Goal: Task Accomplishment & Management: Manage account settings

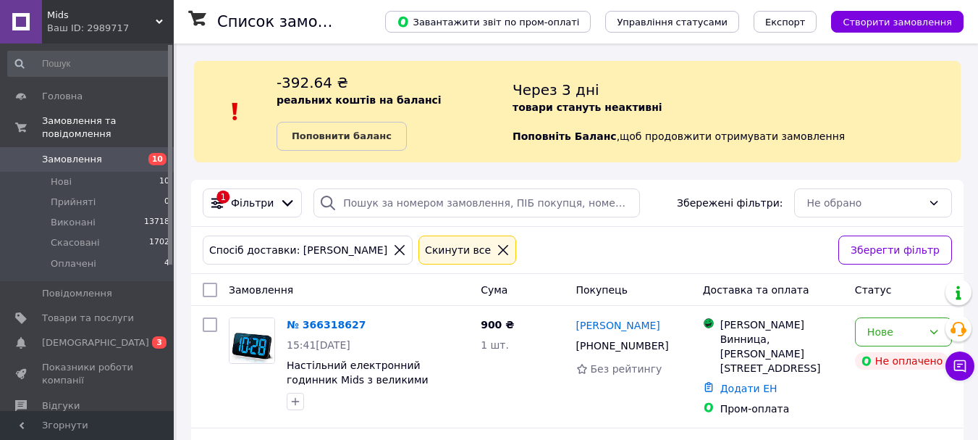
click at [395, 248] on icon at bounding box center [400, 250] width 10 height 10
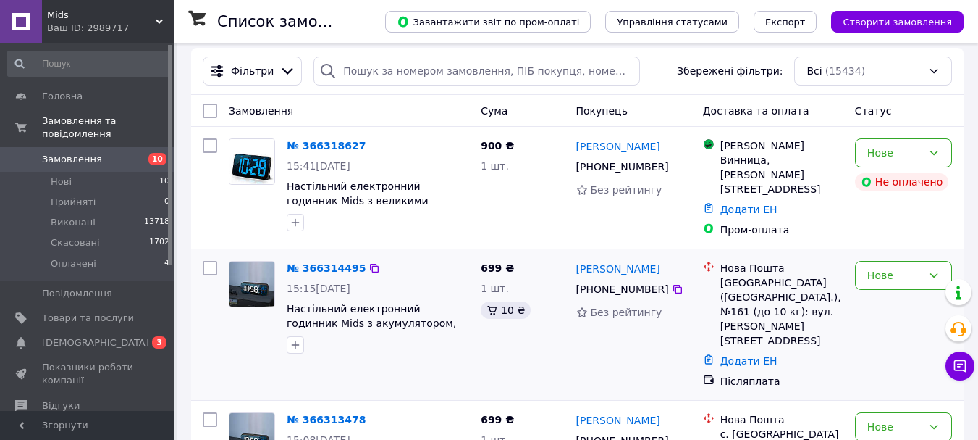
scroll to position [145, 0]
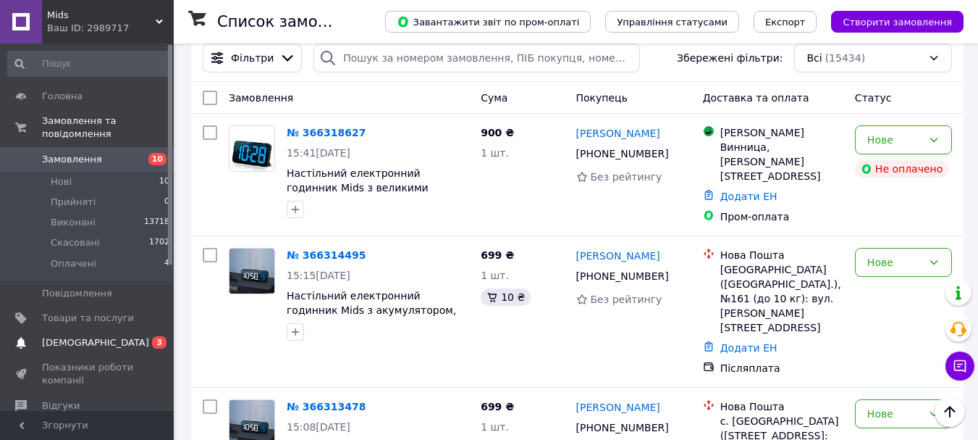
click at [123, 330] on link "[DEMOGRAPHIC_DATA] 0 3" at bounding box center [89, 342] width 178 height 25
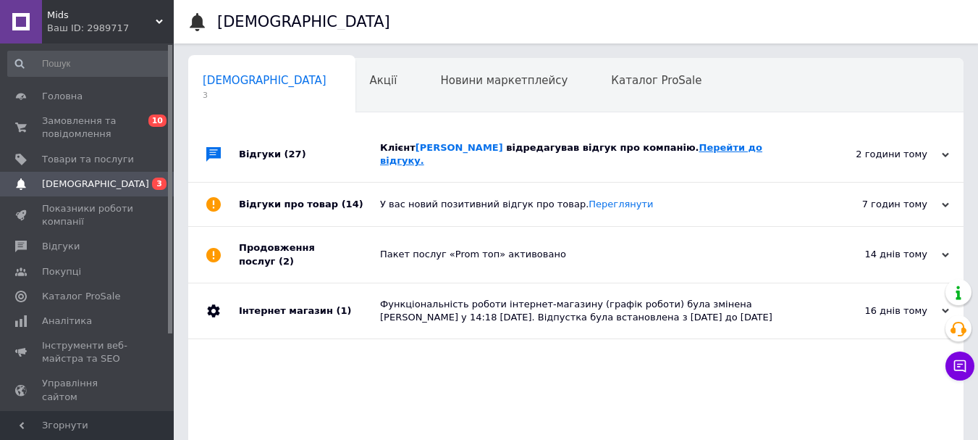
click at [693, 147] on link "Перейти до відгуку." at bounding box center [571, 154] width 382 height 24
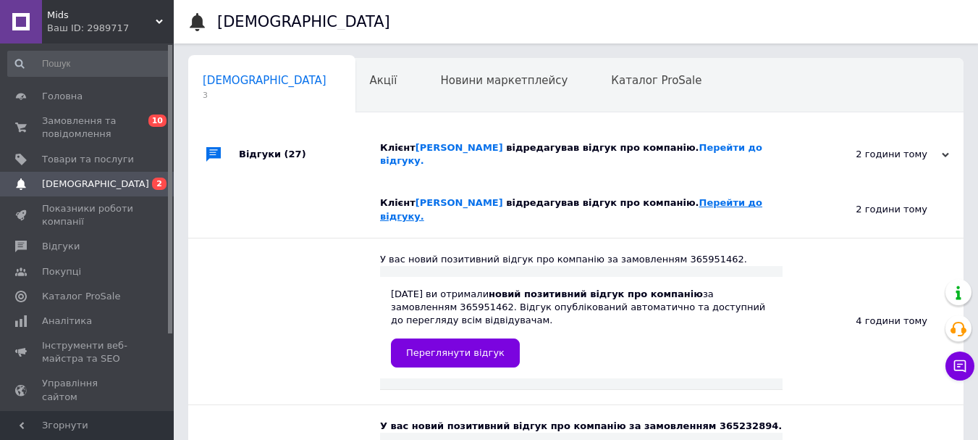
click at [711, 197] on link "Перейти до відгуку." at bounding box center [571, 209] width 382 height 24
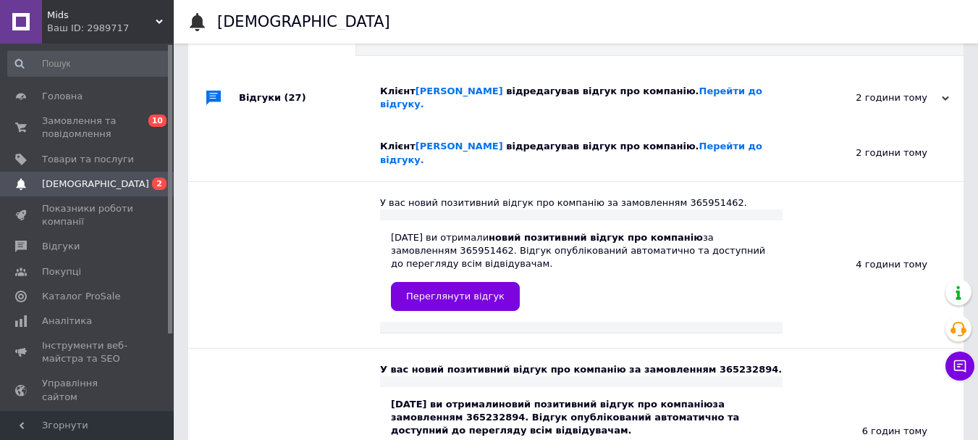
scroll to position [72, 0]
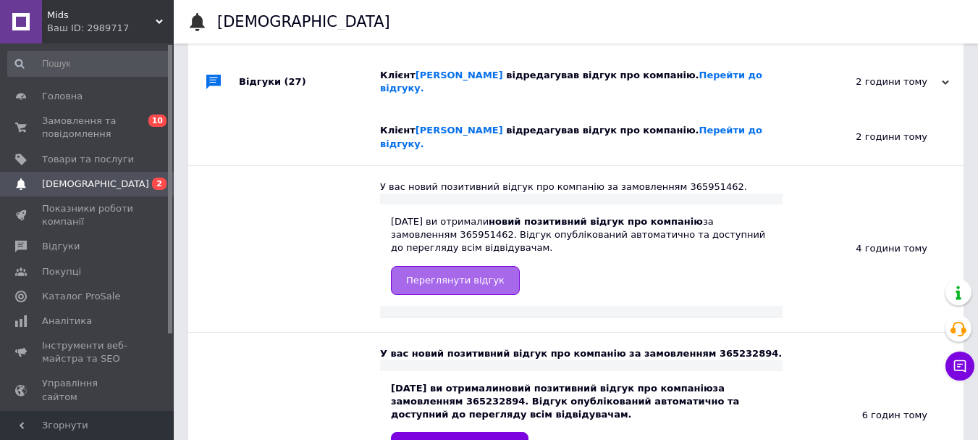
click at [474, 274] on span "Переглянути відгук" at bounding box center [455, 279] width 98 height 11
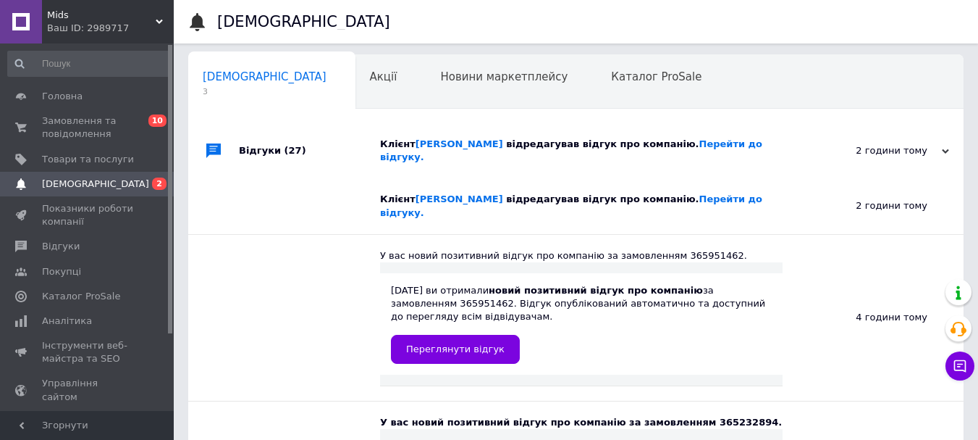
scroll to position [0, 0]
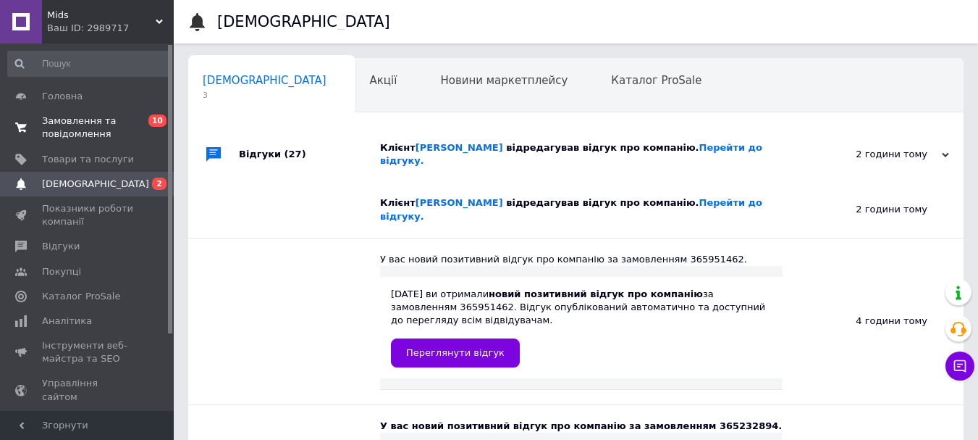
click at [87, 124] on span "Замовлення та повідомлення" at bounding box center [88, 127] width 92 height 26
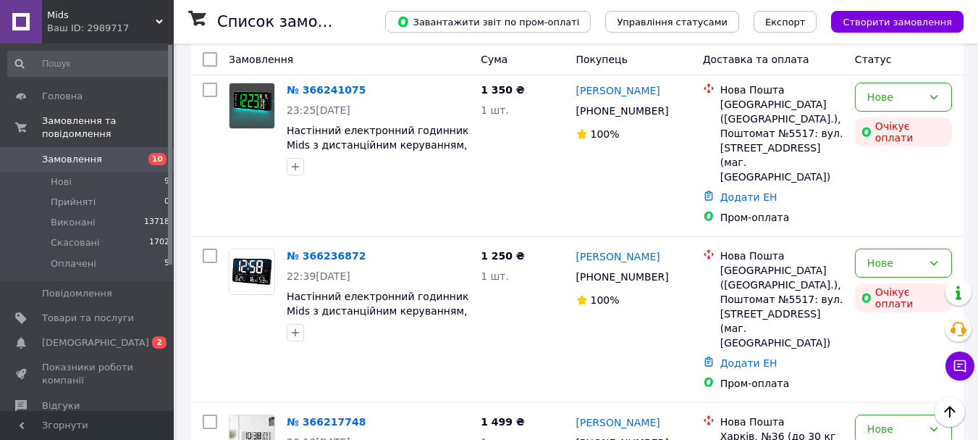
scroll to position [1449, 0]
